Goal: Task Accomplishment & Management: Use online tool/utility

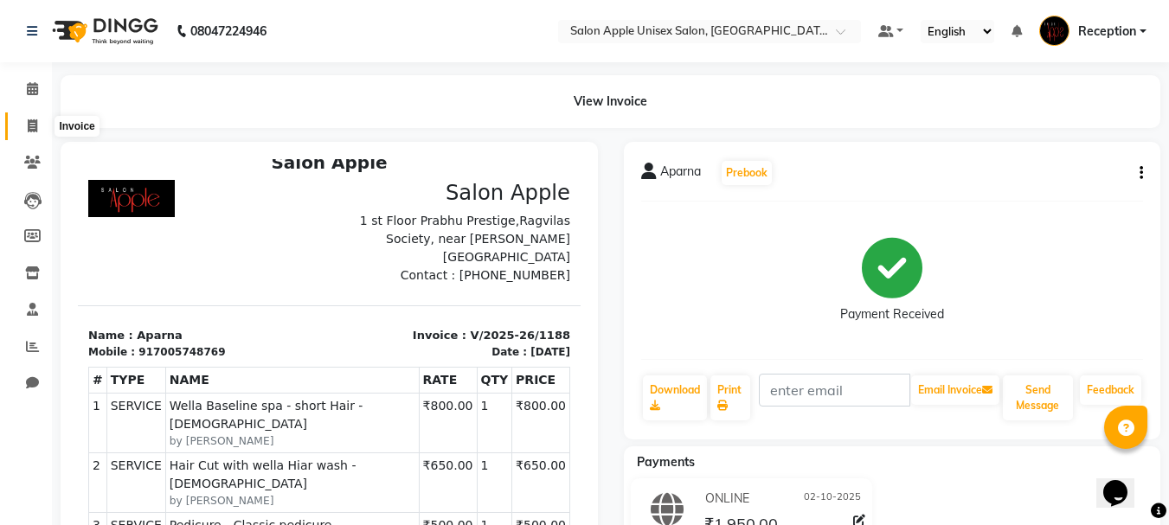
click at [34, 117] on span at bounding box center [32, 127] width 30 height 20
select select "92"
select select "service"
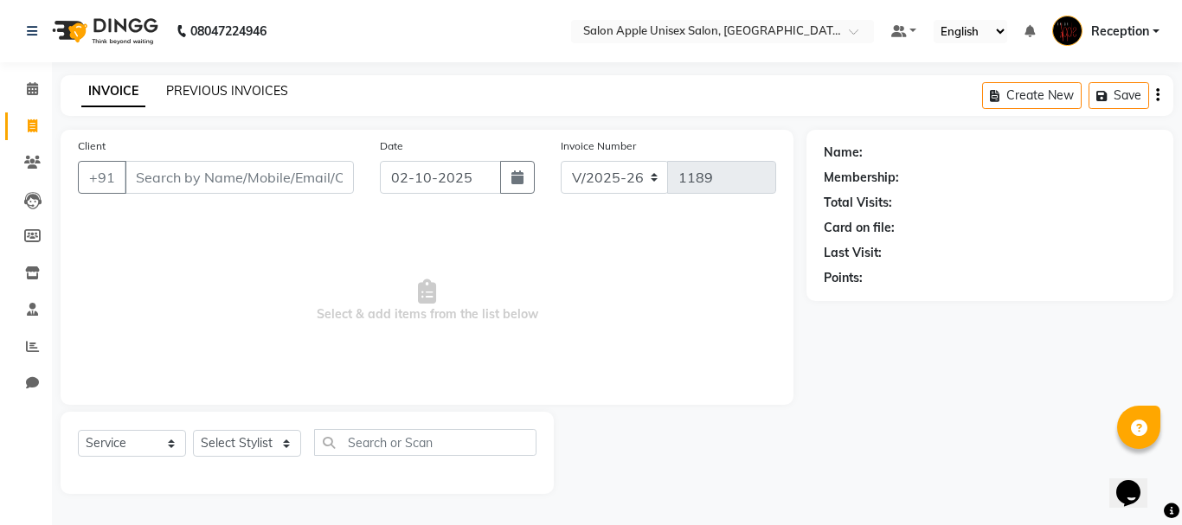
click at [240, 90] on link "PREVIOUS INVOICES" at bounding box center [227, 91] width 122 height 16
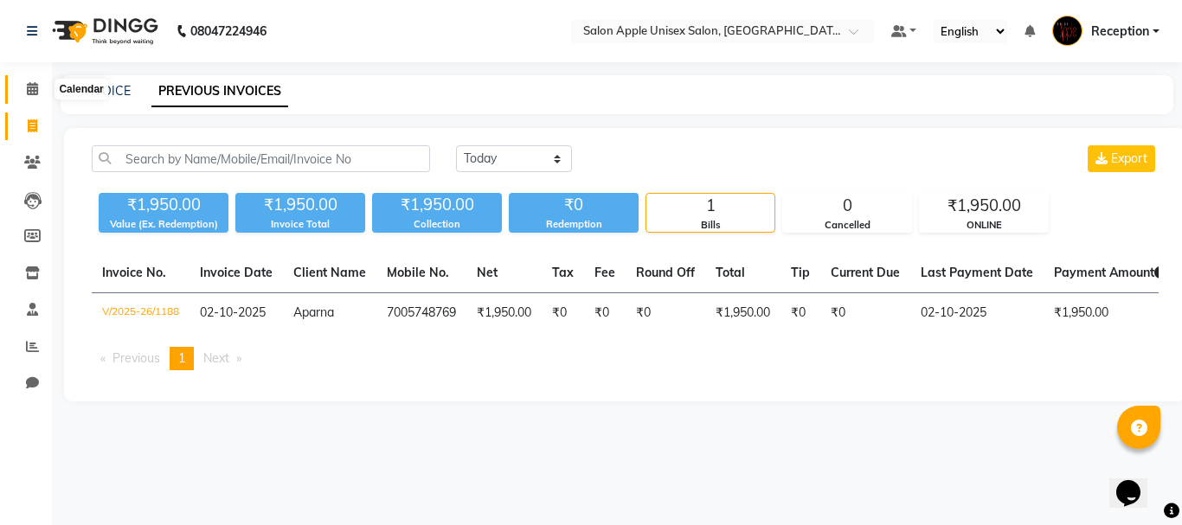
click at [20, 89] on span at bounding box center [32, 90] width 30 height 20
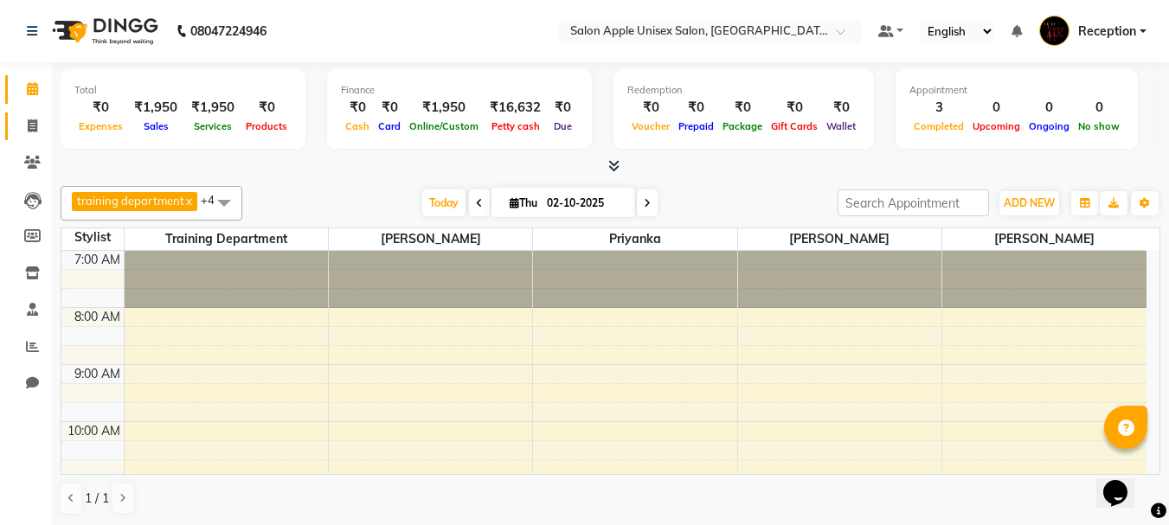
click at [26, 125] on li "Invoice" at bounding box center [26, 126] width 52 height 37
click at [30, 119] on icon at bounding box center [33, 125] width 10 height 13
select select "92"
select select "service"
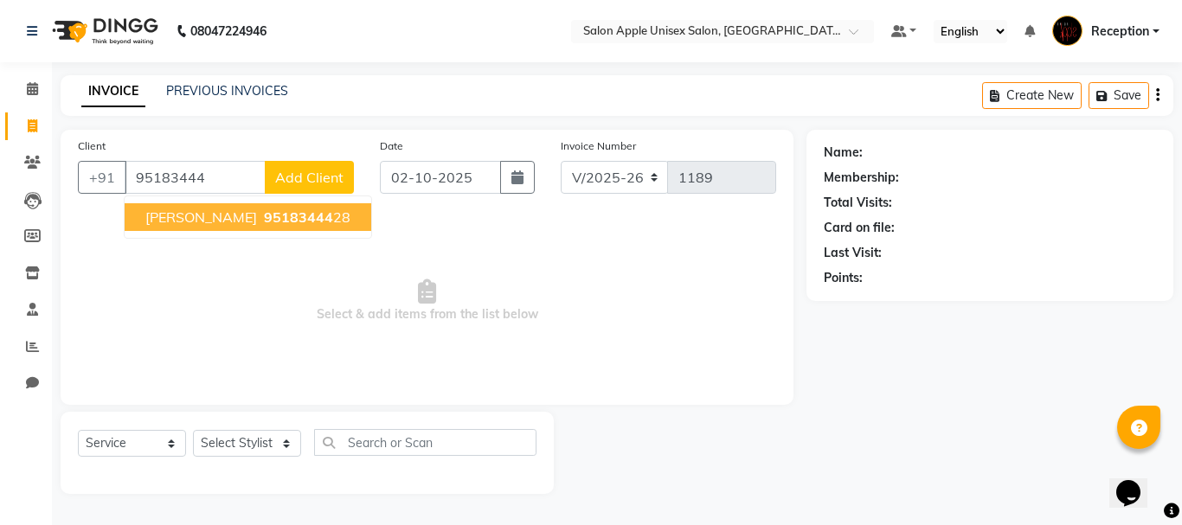
click at [264, 217] on span "95183444" at bounding box center [298, 217] width 69 height 17
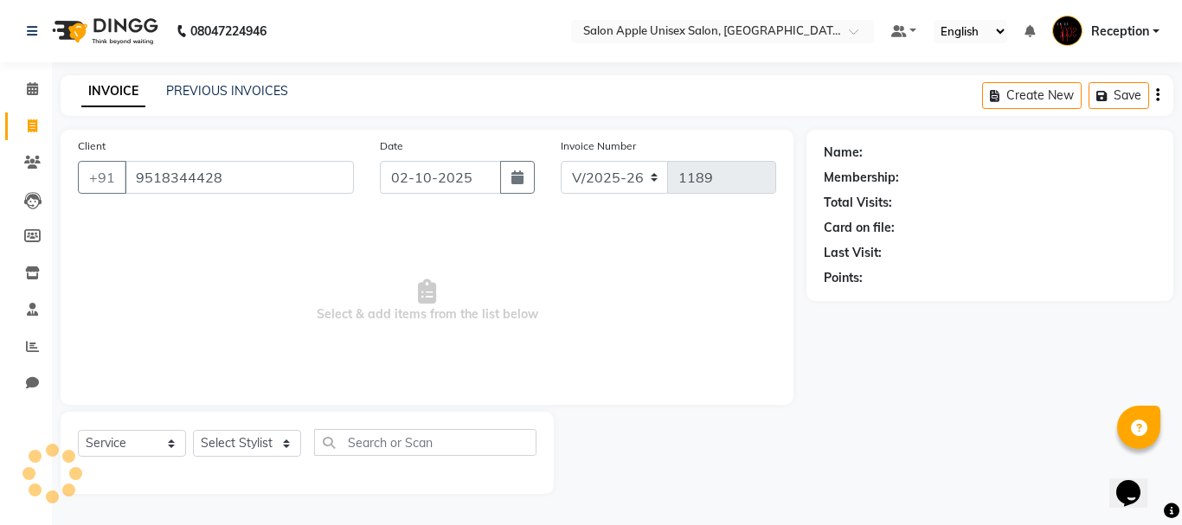
type input "9518344428"
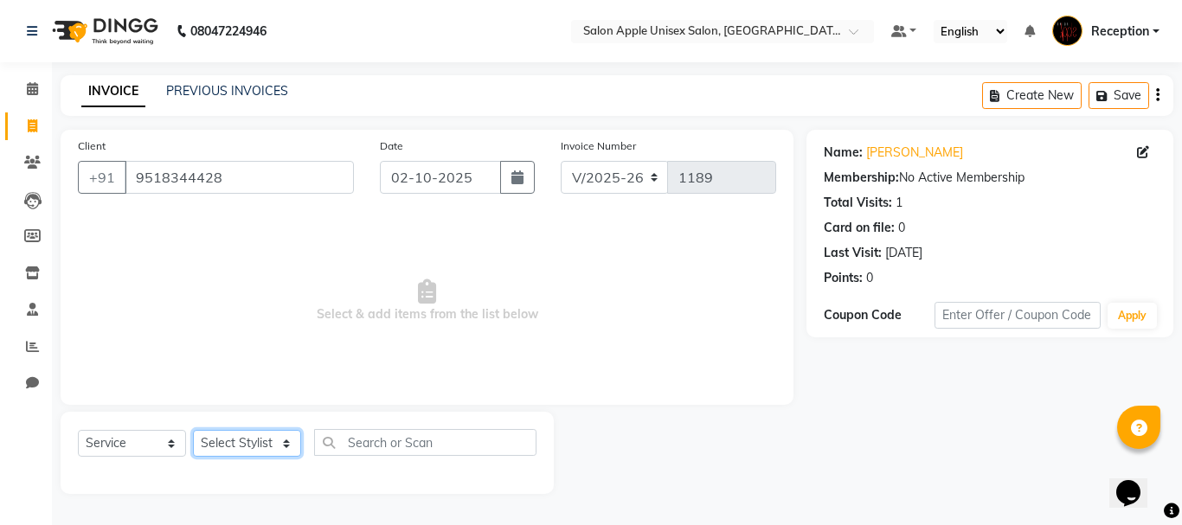
click at [279, 446] on select "Select Stylist [PERSON_NAME] priyanka Reception [PERSON_NAME] [PERSON_NAME] tra…" at bounding box center [247, 443] width 108 height 27
select select "91067"
click at [193, 430] on select "Select Stylist [PERSON_NAME] priyanka Reception [PERSON_NAME] [PERSON_NAME] tra…" at bounding box center [247, 443] width 108 height 27
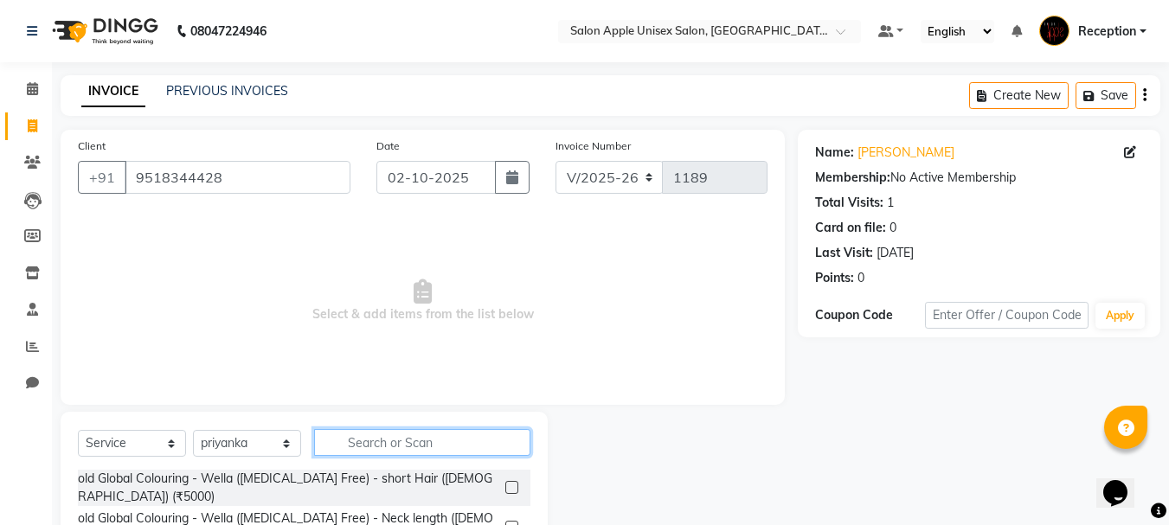
click at [379, 446] on input "text" at bounding box center [422, 442] width 216 height 27
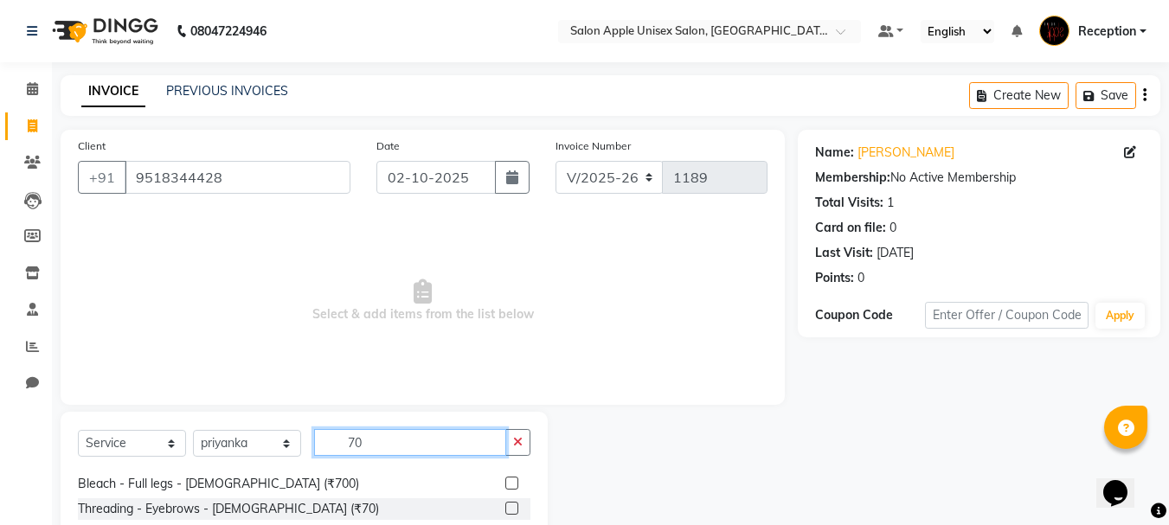
scroll to position [173, 0]
type input "70"
click at [505, 504] on label at bounding box center [511, 507] width 13 height 13
click at [505, 504] on input "checkbox" at bounding box center [510, 508] width 11 height 11
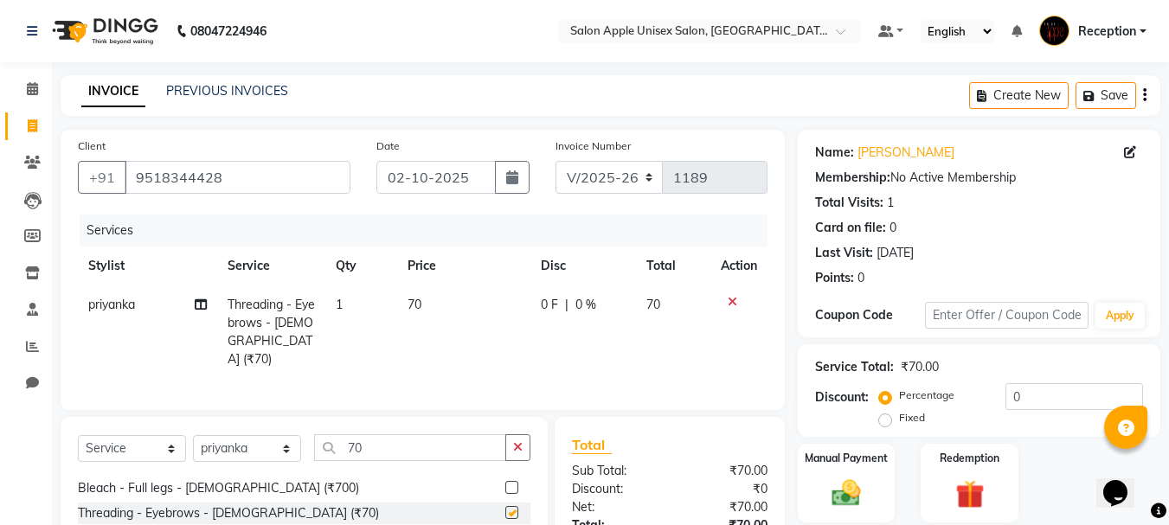
checkbox input "false"
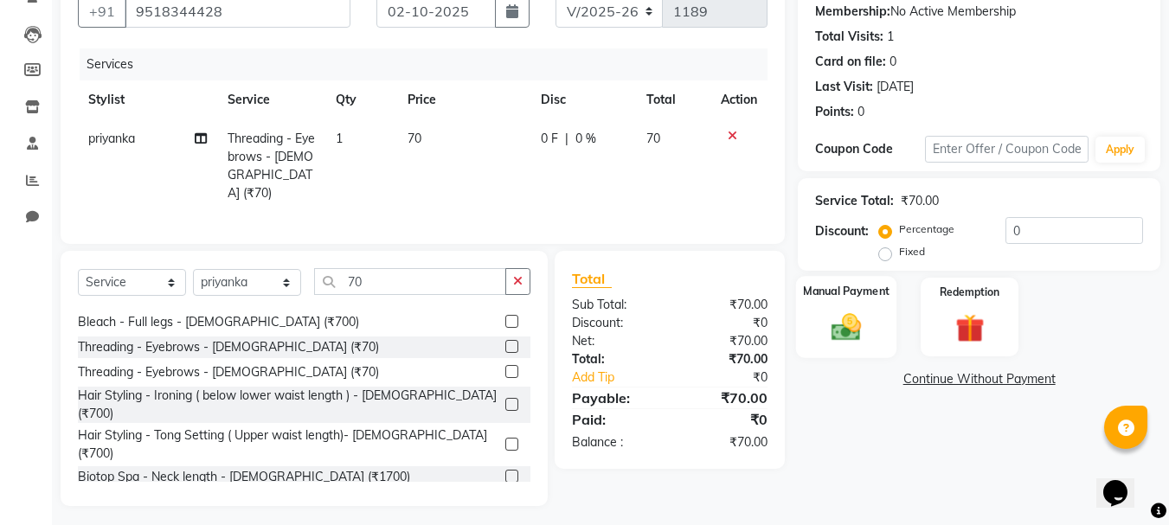
scroll to position [168, 0]
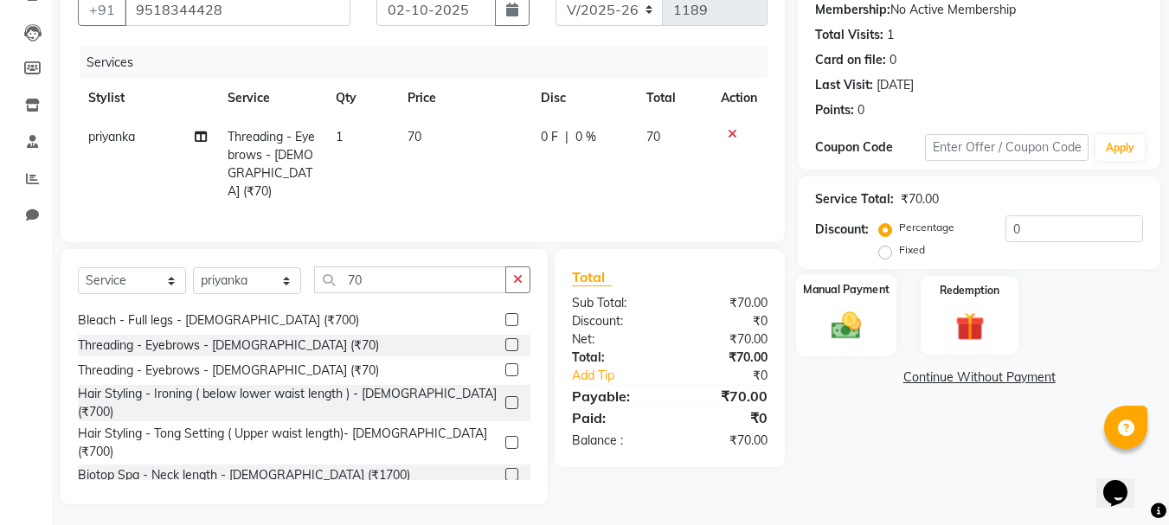
click at [851, 308] on img at bounding box center [846, 325] width 48 height 35
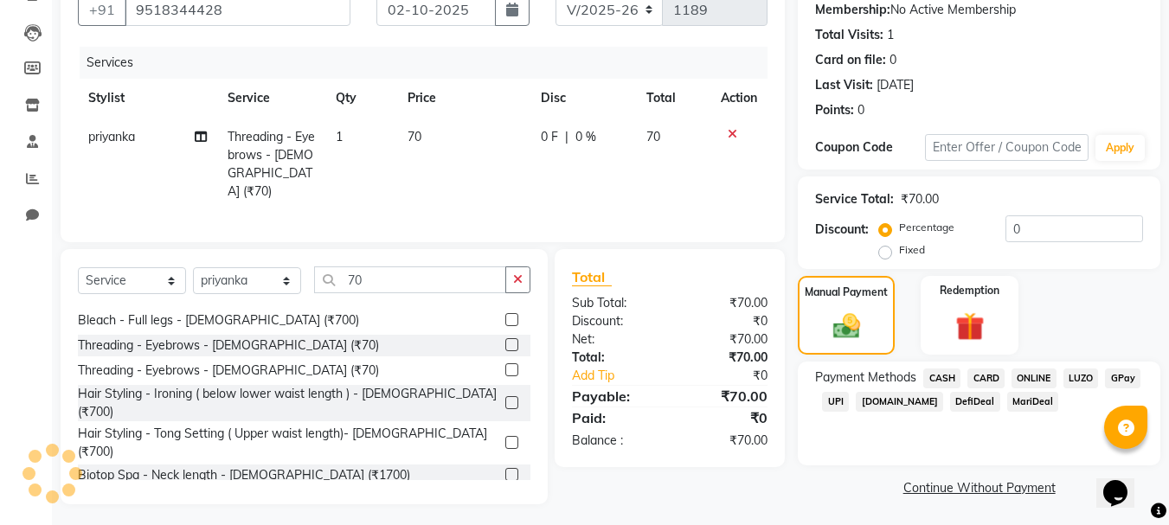
scroll to position [170, 0]
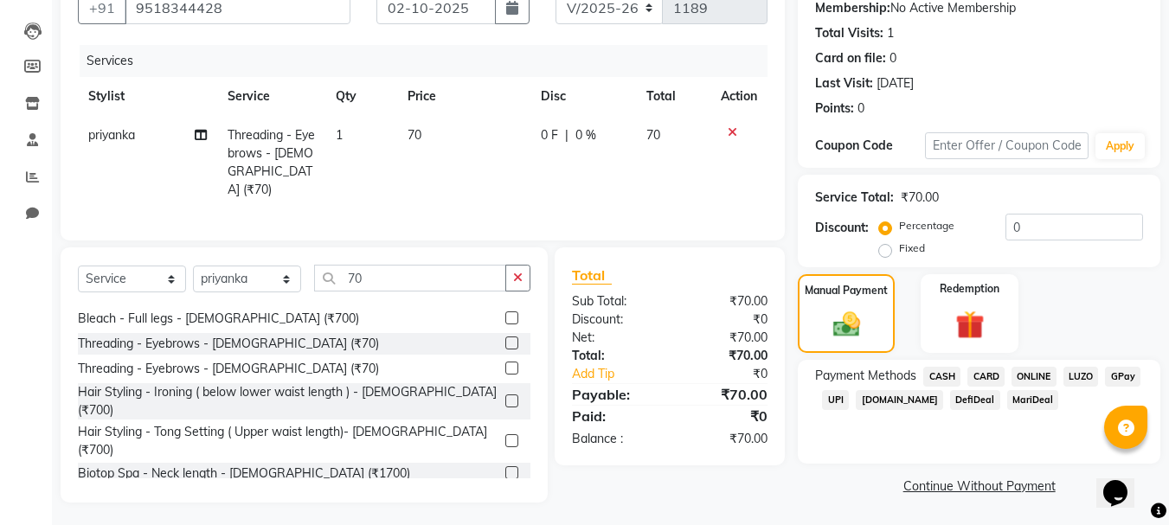
click at [1034, 373] on span "ONLINE" at bounding box center [1033, 377] width 45 height 20
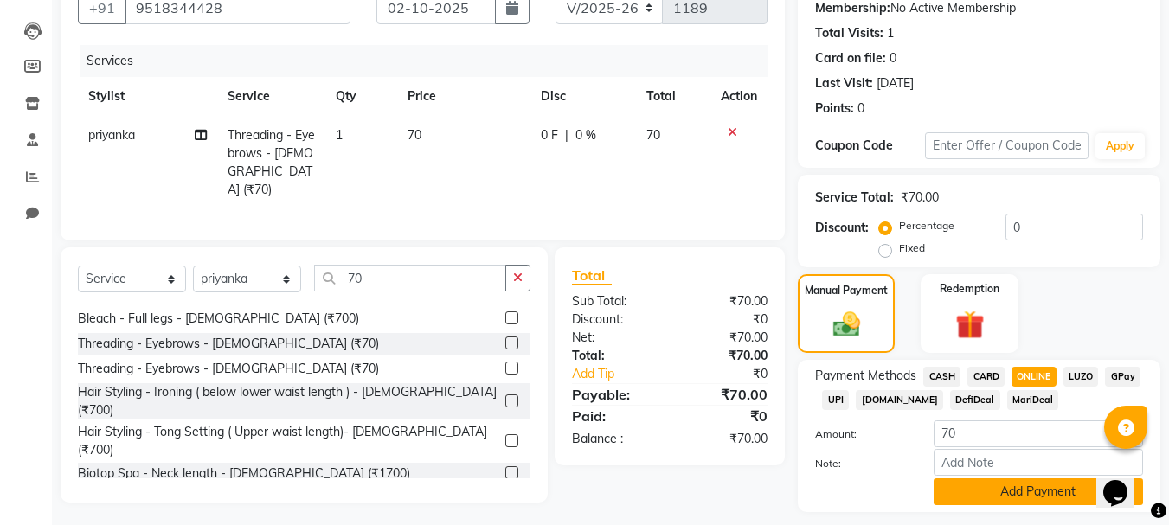
scroll to position [218, 0]
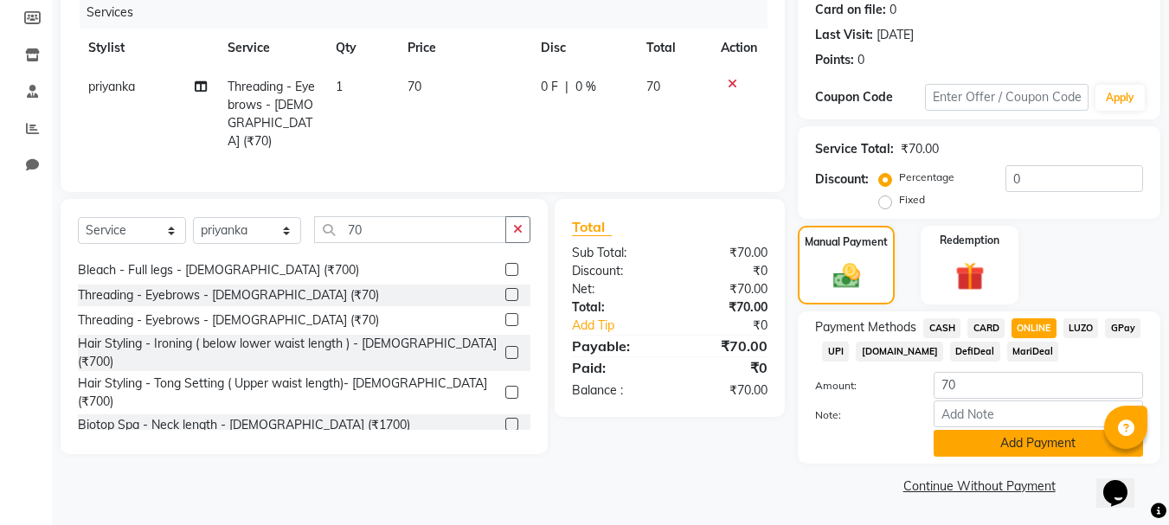
click at [1021, 440] on button "Add Payment" at bounding box center [1038, 443] width 209 height 27
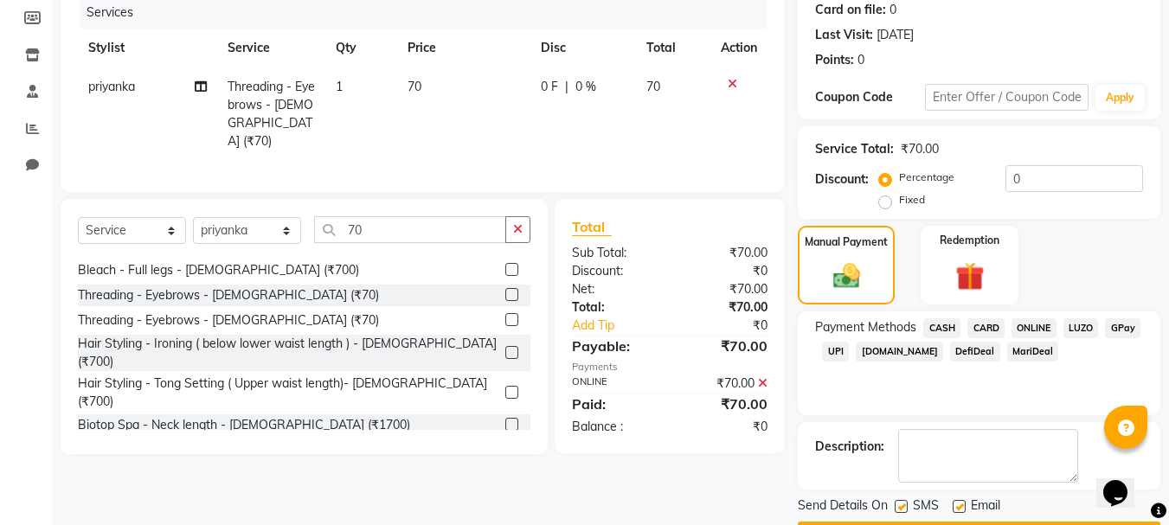
scroll to position [267, 0]
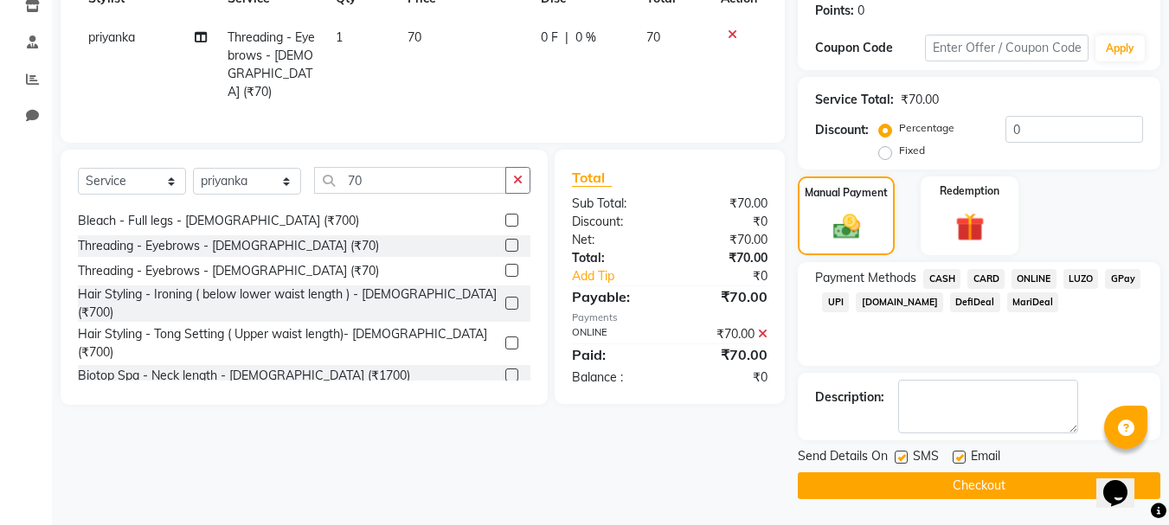
click at [981, 478] on button "Checkout" at bounding box center [979, 485] width 363 height 27
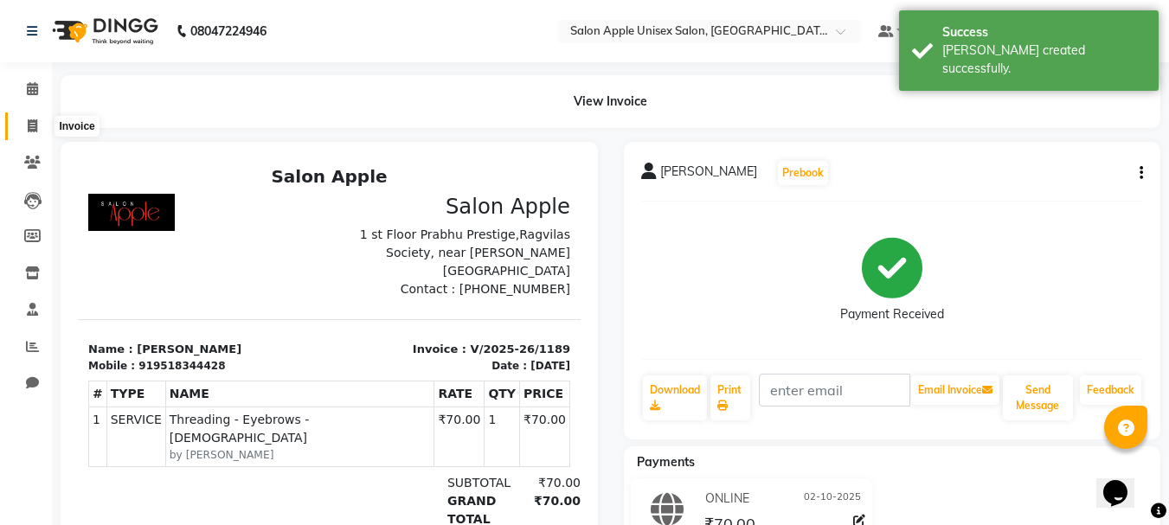
click at [25, 123] on span at bounding box center [32, 127] width 30 height 20
select select "92"
select select "service"
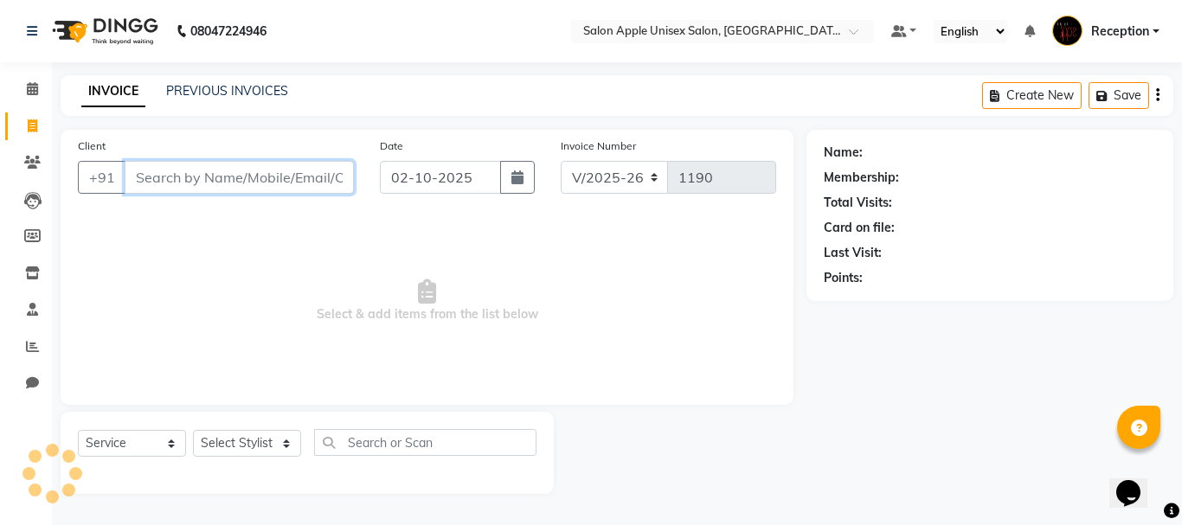
click at [200, 193] on input "Client" at bounding box center [239, 177] width 229 height 33
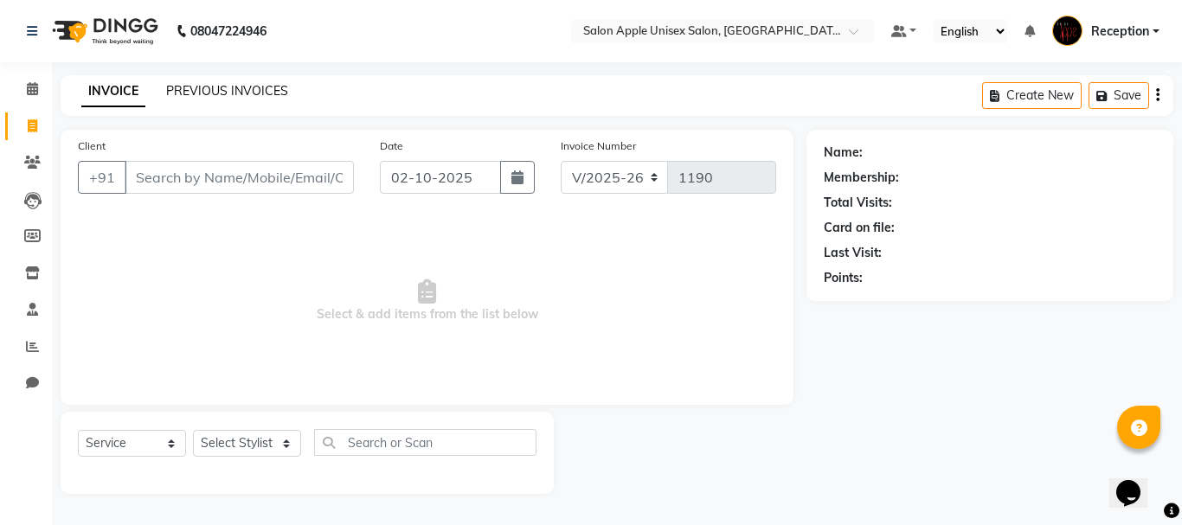
click at [230, 89] on link "PREVIOUS INVOICES" at bounding box center [227, 91] width 122 height 16
